Goal: Task Accomplishment & Management: Complete application form

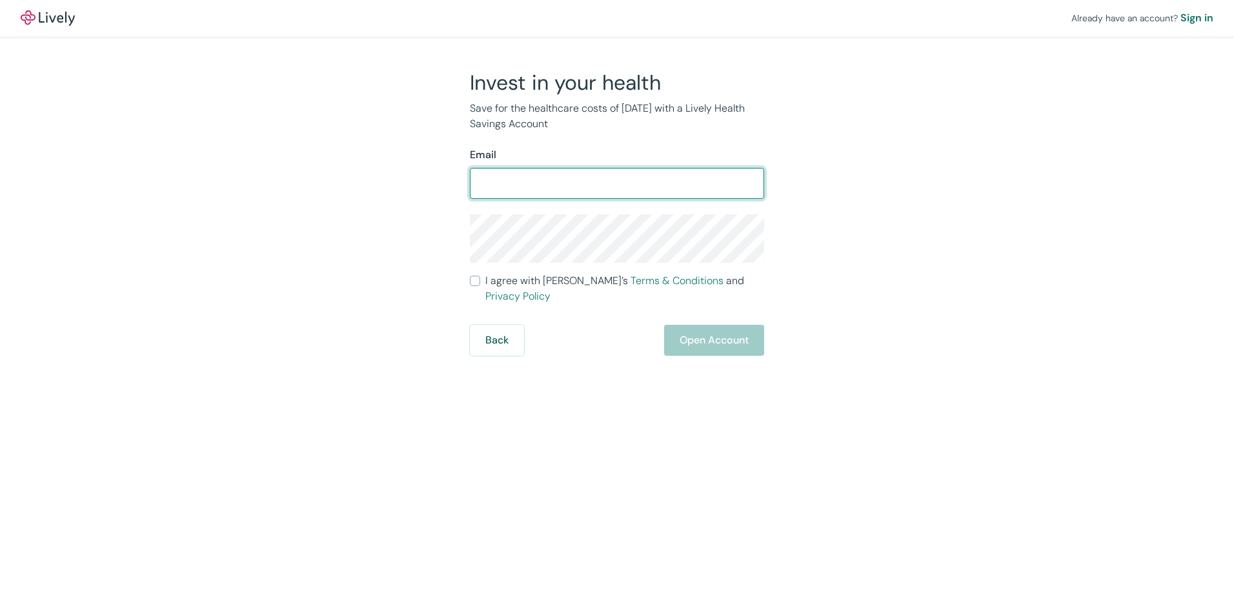
click at [498, 186] on input "Email" at bounding box center [617, 183] width 294 height 26
type input "[EMAIL_ADDRESS][DOMAIN_NAME]"
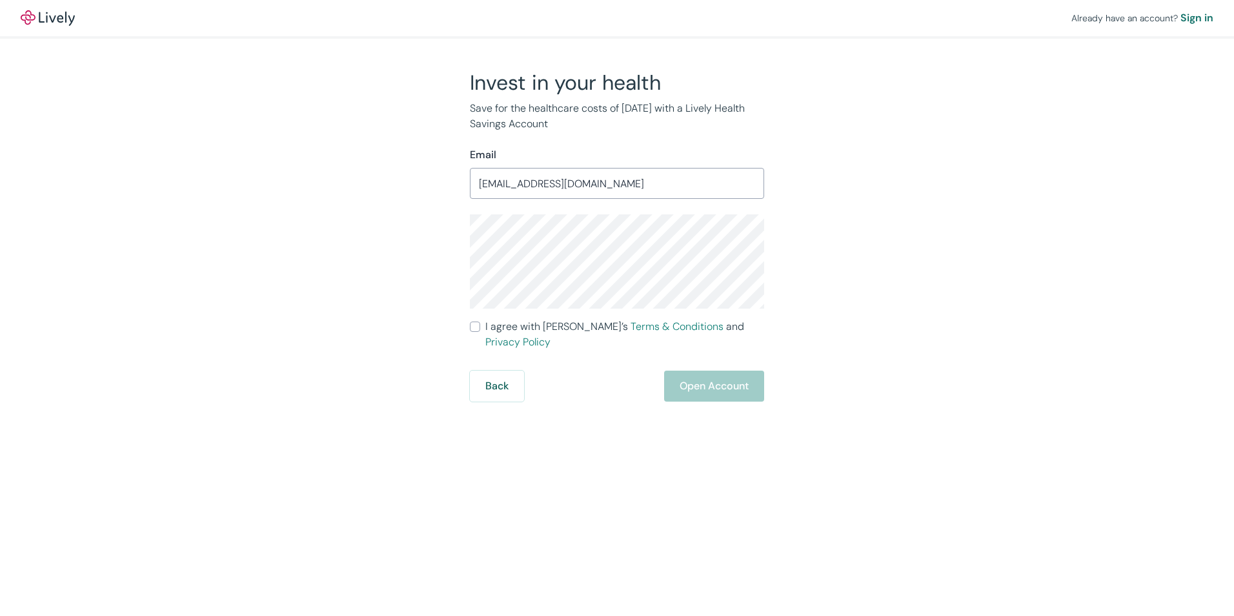
click at [342, 367] on div "Invest in your health Save for the healthcare costs of [DATE] with a Lively Hea…" at bounding box center [609, 236] width 620 height 332
click at [350, 244] on div "Invest in your health Save for the healthcare costs of [DATE] with a Lively Hea…" at bounding box center [609, 236] width 620 height 332
click at [359, 394] on div "Already have an account? Sign in Invest in your health Save for the healthcare …" at bounding box center [617, 308] width 1234 height 616
click at [476, 429] on div "Already have an account? Sign in Invest in your health Save for the healthcare …" at bounding box center [617, 308] width 1234 height 616
click at [479, 323] on input "I agree with Lively’s Terms & Conditions and Privacy Policy" at bounding box center [475, 326] width 10 height 10
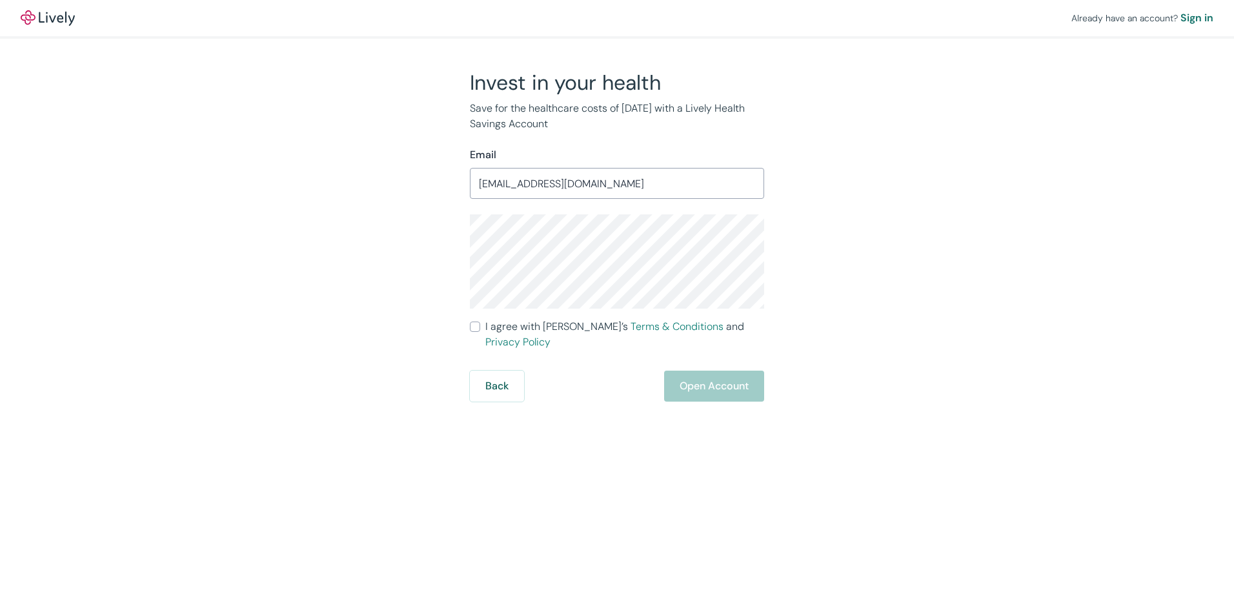
checkbox input "true"
click at [711, 370] on button "Open Account" at bounding box center [714, 385] width 100 height 31
